Goal: Task Accomplishment & Management: Complete application form

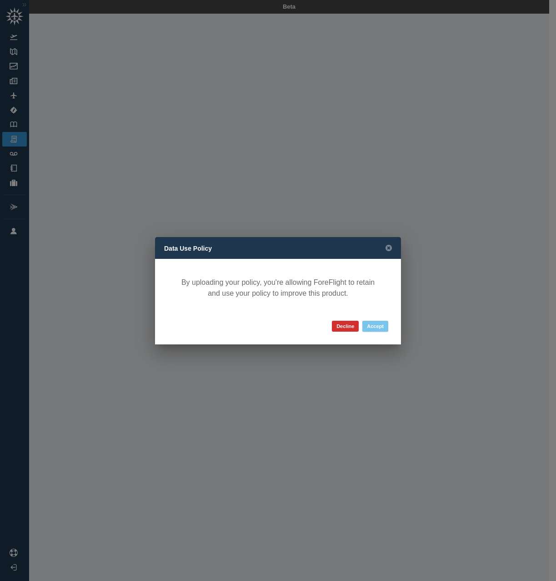
click at [379, 321] on button "Accept" at bounding box center [376, 326] width 26 height 11
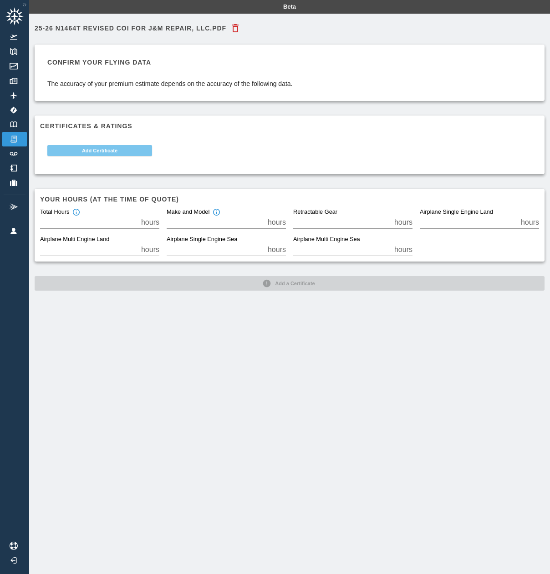
click at [97, 149] on button "Add Certificate" at bounding box center [99, 150] width 105 height 11
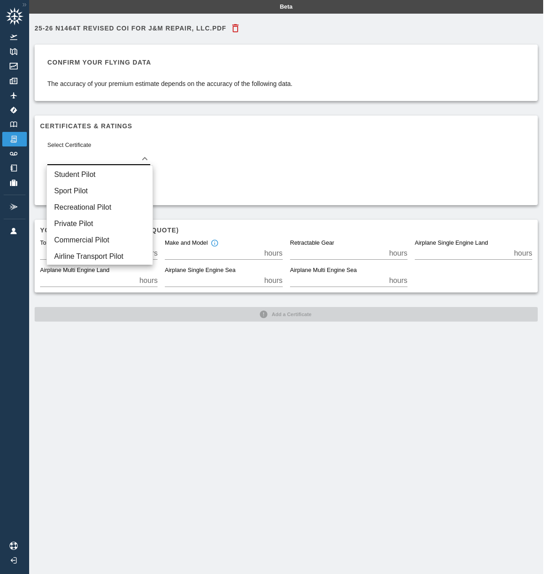
click at [104, 164] on body "Beta 25-26 N1464T Revised COI for J&M Repair, LLC.pdf Confirm your flying data …" at bounding box center [275, 287] width 550 height 574
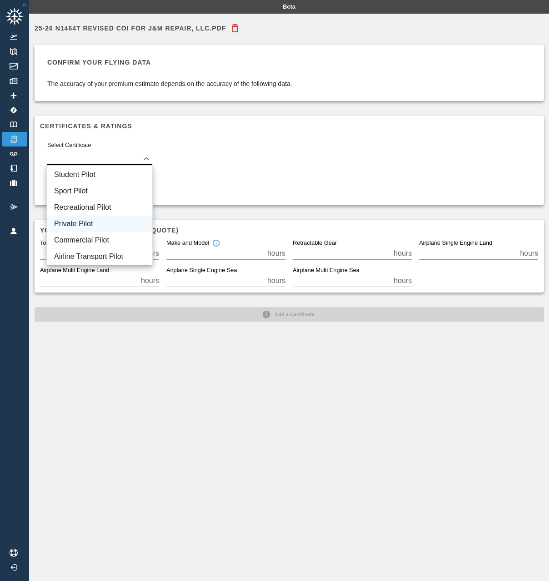
click at [80, 224] on li "Private Pilot" at bounding box center [100, 224] width 106 height 16
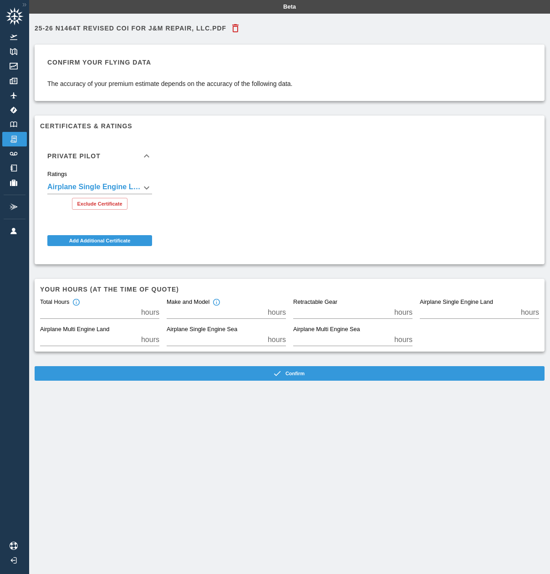
click at [89, 80] on p "The accuracy of your premium estimate depends on the accuracy of the following …" at bounding box center [169, 83] width 245 height 9
click at [243, 227] on div "**********" at bounding box center [286, 194] width 506 height 130
click at [16, 135] on img at bounding box center [14, 139] width 10 height 8
